Goal: Task Accomplishment & Management: Manage account settings

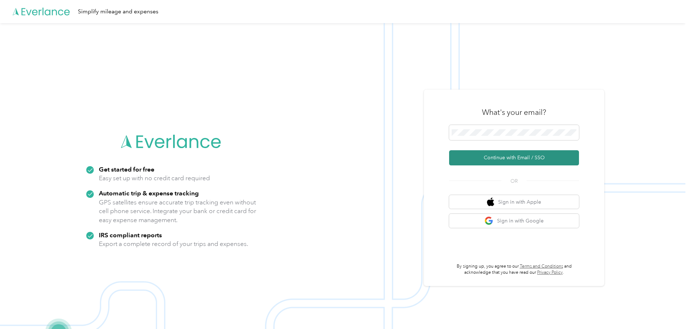
click at [554, 159] on button "Continue with Email / SSO" at bounding box center [514, 157] width 130 height 15
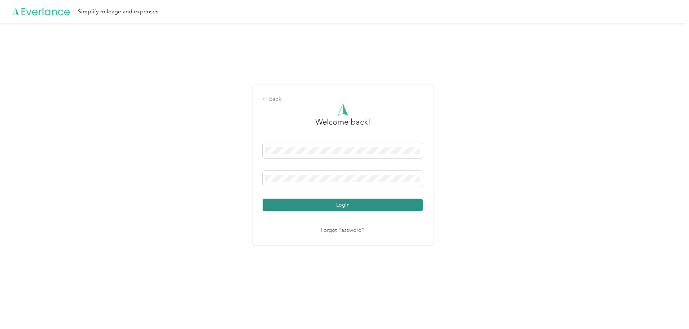
click at [360, 201] on button "Login" at bounding box center [343, 204] width 160 height 13
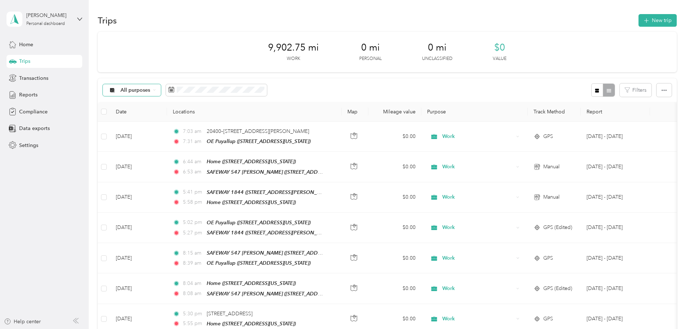
click at [161, 89] on div "All purposes" at bounding box center [132, 90] width 58 height 12
click at [180, 128] on span "Work" at bounding box center [186, 128] width 35 height 8
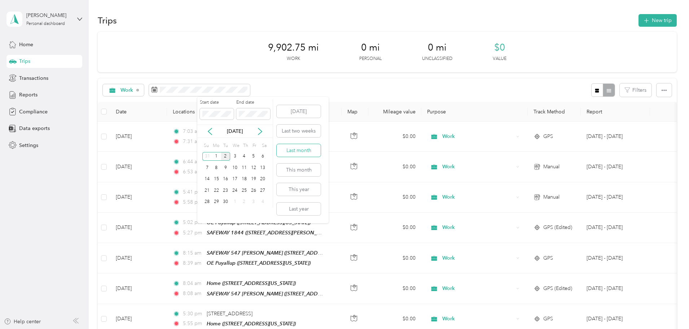
click at [294, 150] on button "Last month" at bounding box center [299, 150] width 44 height 13
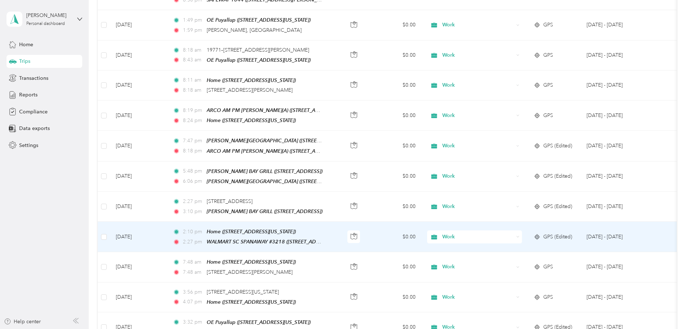
scroll to position [665, 0]
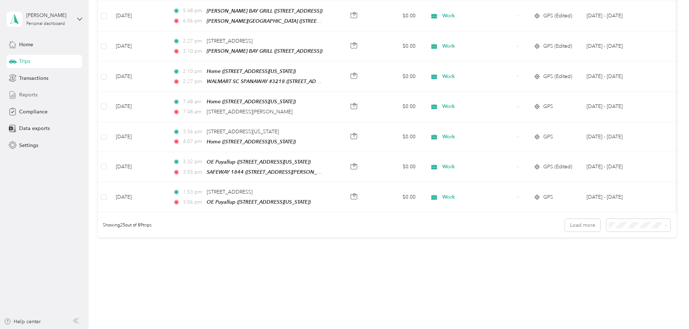
click at [19, 94] on div "Reports" at bounding box center [44, 94] width 76 height 13
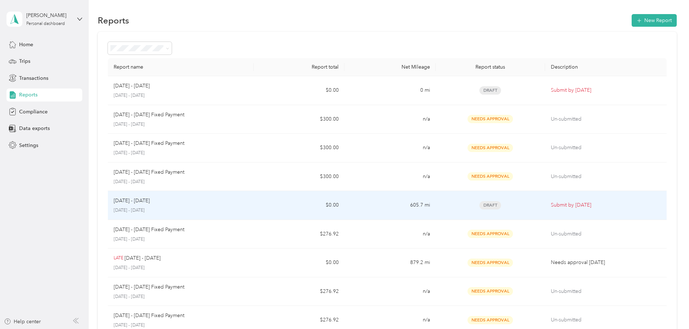
click at [150, 200] on p "[DATE] - [DATE]" at bounding box center [132, 201] width 36 height 8
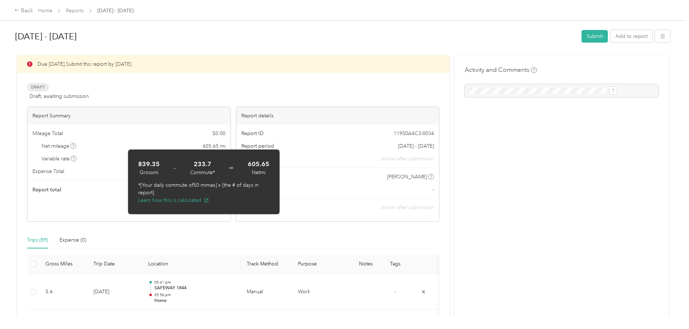
click at [21, 163] on div "Back Home Reports [DATE] - [DATE] [DATE] - [DATE] Submit Add to report Due [DAT…" at bounding box center [342, 164] width 685 height 329
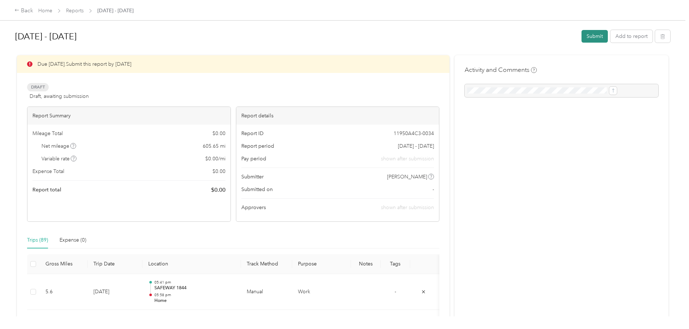
click at [581, 38] on button "Submit" at bounding box center [594, 36] width 26 height 13
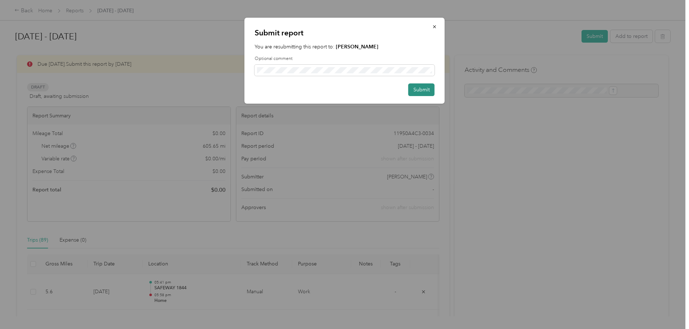
click at [419, 91] on button "Submit" at bounding box center [421, 89] width 26 height 13
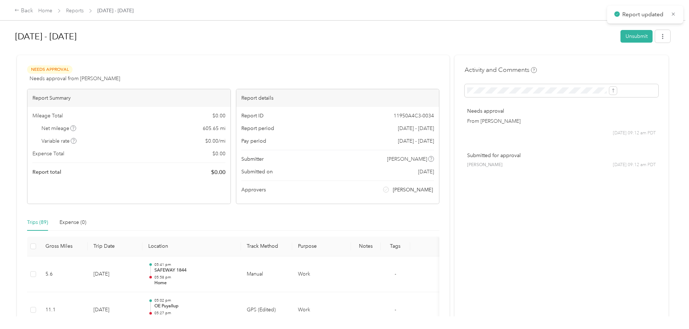
click at [657, 100] on div "Back Home Reports [DATE] - [DATE] [DATE] - [DATE] Unsubmit Needs Approval Needs…" at bounding box center [342, 164] width 685 height 329
